Goal: Answer question/provide support: Share knowledge or assist other users

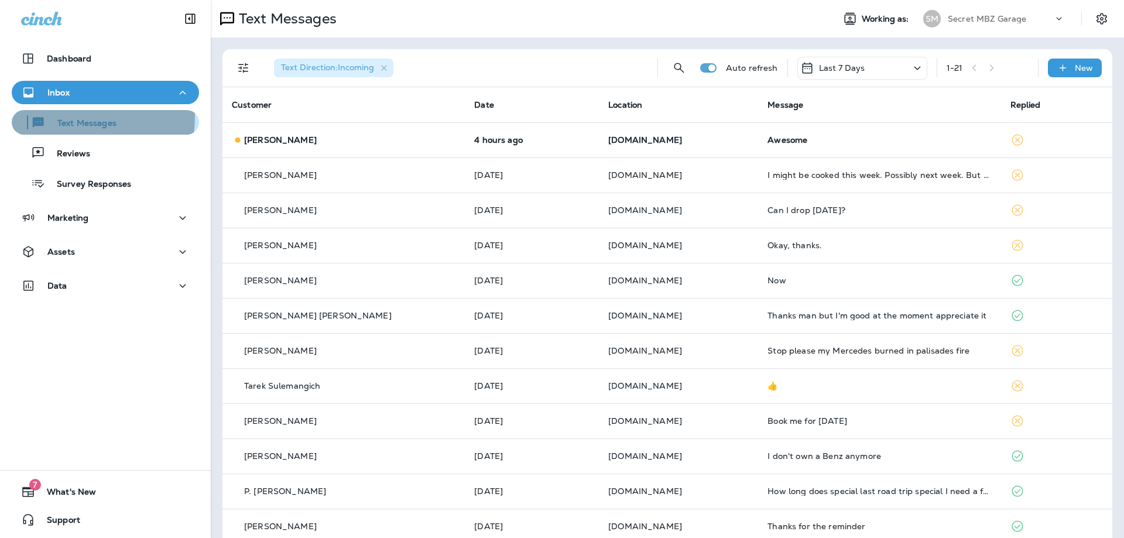
click at [74, 117] on div "Text Messages" at bounding box center [66, 123] width 100 height 18
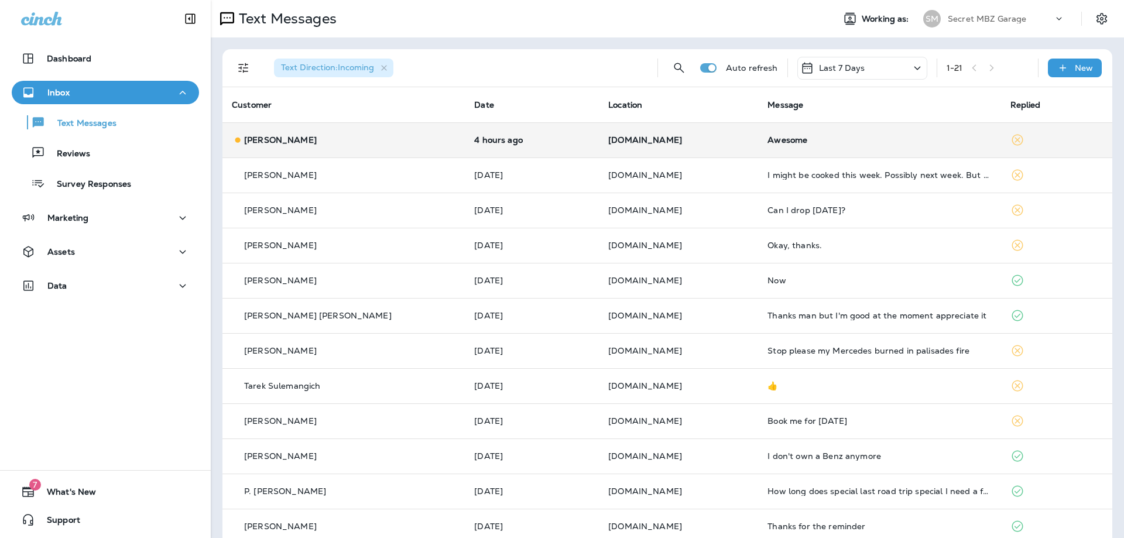
click at [395, 141] on div "[PERSON_NAME]" at bounding box center [344, 140] width 224 height 12
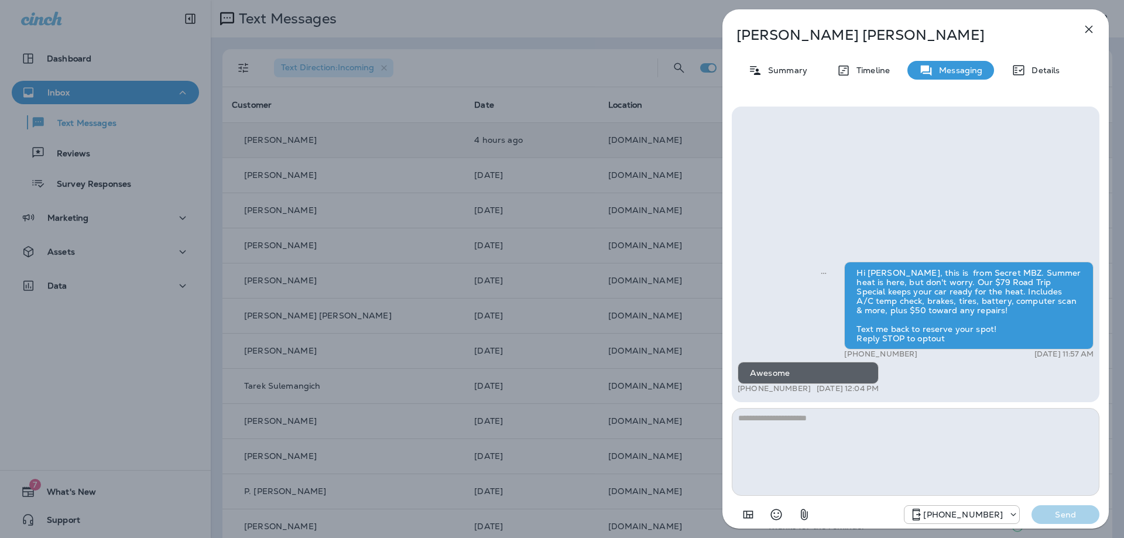
click at [752, 392] on p "[PHONE_NUMBER]" at bounding box center [774, 388] width 73 height 9
drag, startPoint x: 752, startPoint y: 392, endPoint x: 791, endPoint y: 392, distance: 38.6
click at [791, 392] on p "[PHONE_NUMBER]" at bounding box center [774, 388] width 73 height 9
copy p "801) 995-8406"
click at [1052, 68] on p "Details" at bounding box center [1043, 70] width 34 height 9
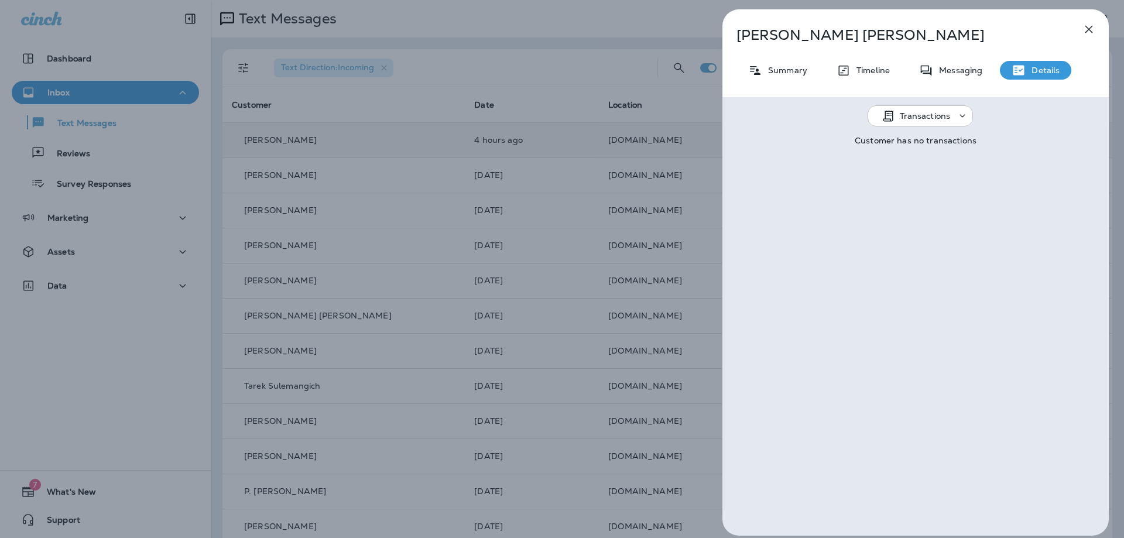
click at [1089, 28] on icon "button" at bounding box center [1089, 29] width 14 height 14
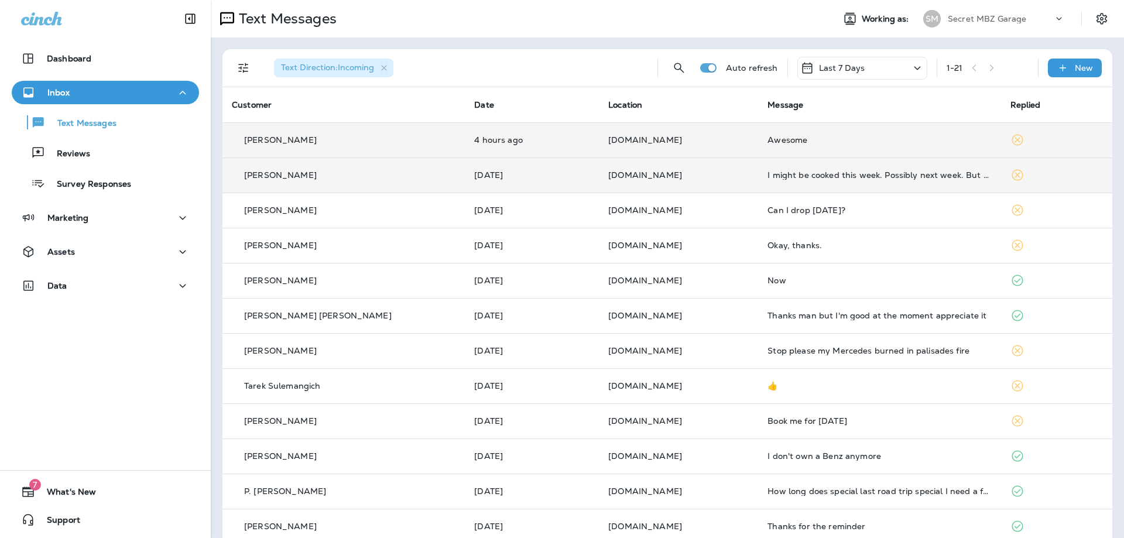
click at [349, 176] on div "[PERSON_NAME]" at bounding box center [344, 175] width 224 height 12
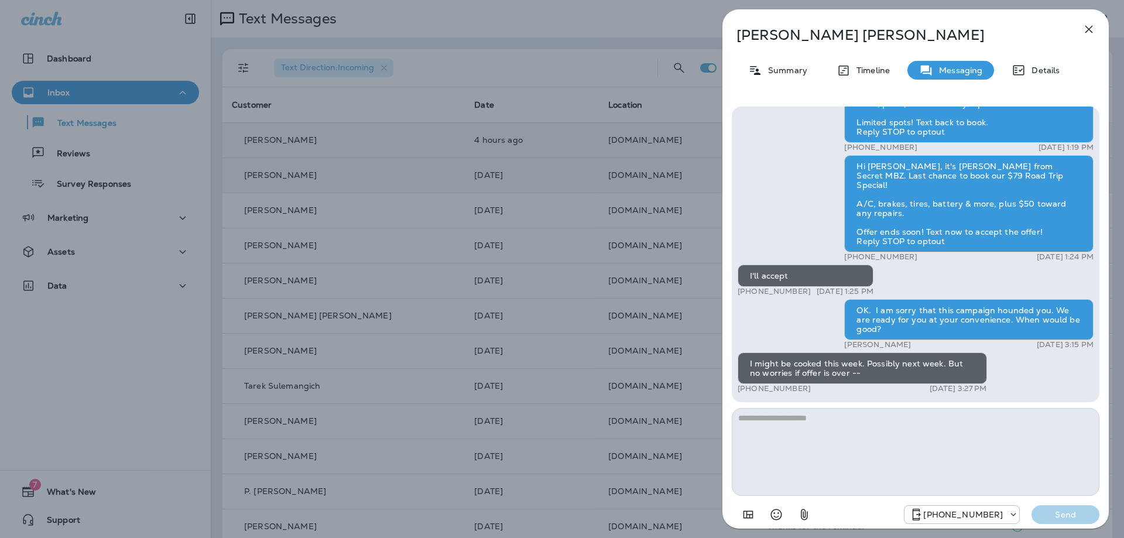
click at [1091, 31] on icon "button" at bounding box center [1090, 30] width 8 height 8
